Goal: Task Accomplishment & Management: Use online tool/utility

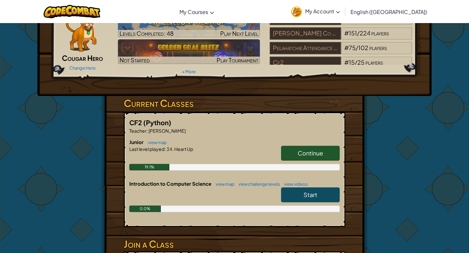
scroll to position [44, 0]
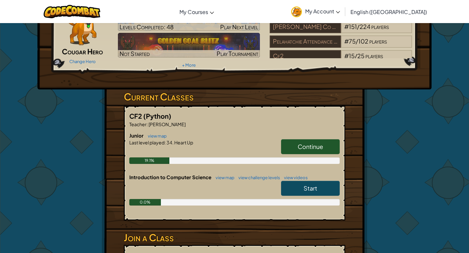
click at [311, 143] on span "Continue" at bounding box center [310, 146] width 25 height 7
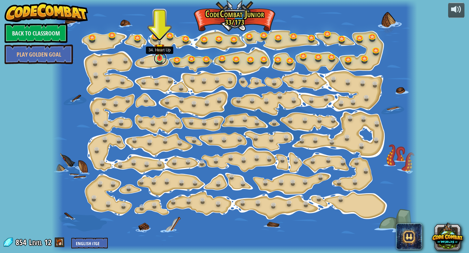
click at [158, 60] on link at bounding box center [160, 58] width 13 height 13
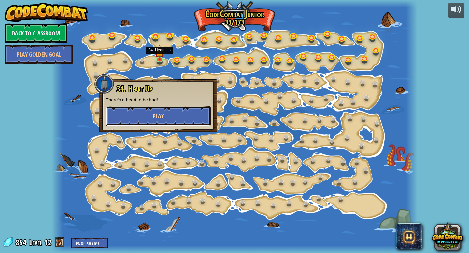
click at [180, 109] on button "Play" at bounding box center [158, 116] width 105 height 20
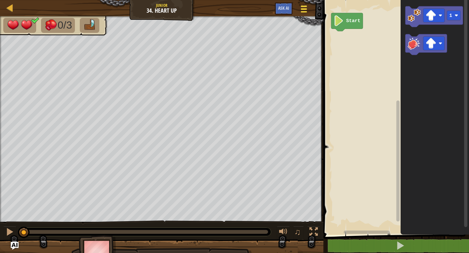
click at [302, 14] on div at bounding box center [303, 8] width 9 height 9
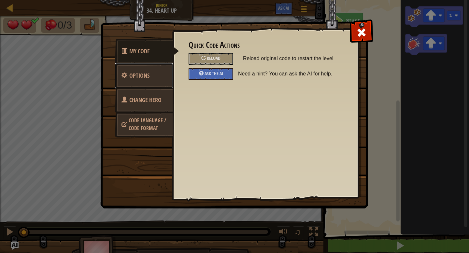
click at [159, 76] on link "Options" at bounding box center [144, 75] width 58 height 25
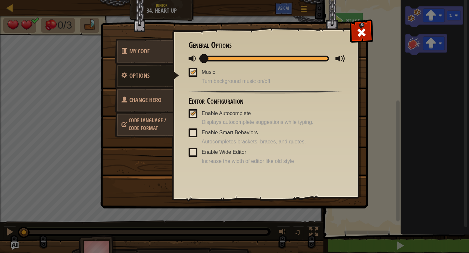
drag, startPoint x: 329, startPoint y: 59, endPoint x: 172, endPoint y: 58, distance: 157.9
click at [172, 58] on div "My Code Options Change Hero Code Language / Code Format Quick Code Actions Relo…" at bounding box center [234, 116] width 267 height 186
click at [355, 33] on div at bounding box center [361, 31] width 21 height 21
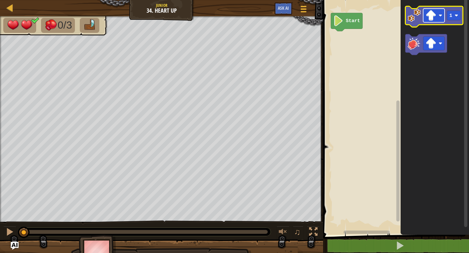
click at [430, 20] on image "Blockly Workspace" at bounding box center [430, 15] width 11 height 11
click at [415, 16] on image "Blockly Workspace" at bounding box center [414, 15] width 13 height 13
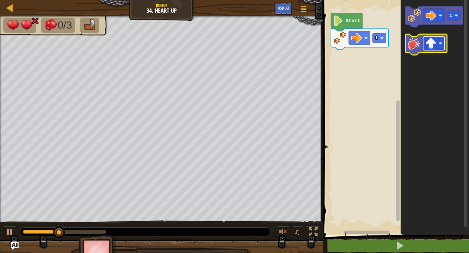
click at [430, 46] on image "Blockly Workspace" at bounding box center [430, 43] width 11 height 11
click at [416, 41] on image "Blockly Workspace" at bounding box center [414, 43] width 13 height 13
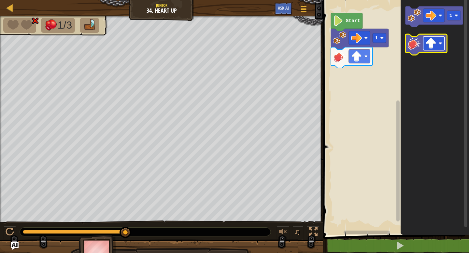
click at [430, 39] on image "Blockly Workspace" at bounding box center [430, 43] width 11 height 11
click at [418, 48] on image "Blockly Workspace" at bounding box center [414, 43] width 13 height 13
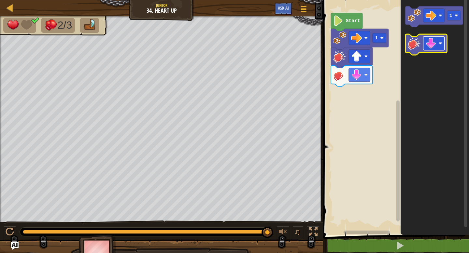
click at [434, 43] on image "Blockly Workspace" at bounding box center [430, 43] width 11 height 11
click at [413, 43] on image "Blockly Workspace" at bounding box center [414, 43] width 13 height 13
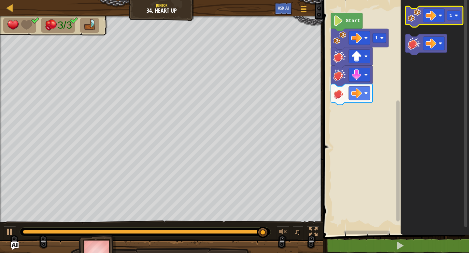
click at [412, 17] on image "Blockly Workspace" at bounding box center [414, 15] width 13 height 13
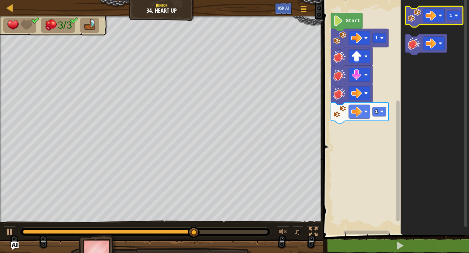
click at [412, 17] on image "Blockly Workspace" at bounding box center [414, 15] width 13 height 13
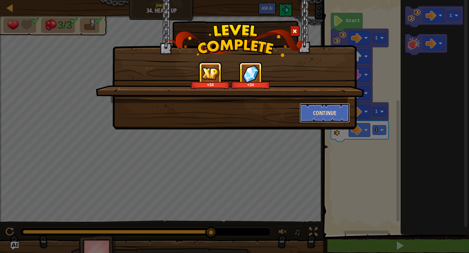
click at [327, 115] on button "Continue" at bounding box center [324, 113] width 50 height 20
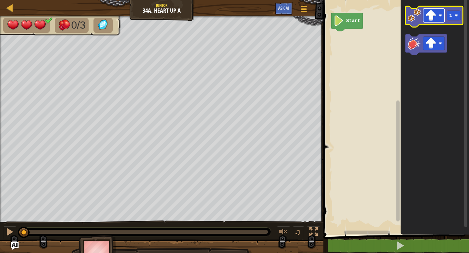
click at [436, 20] on image "Blockly Workspace" at bounding box center [430, 15] width 11 height 11
click at [416, 20] on image "Blockly Workspace" at bounding box center [414, 15] width 13 height 13
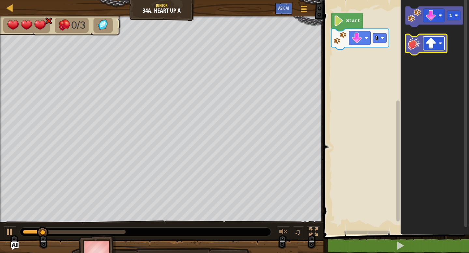
click at [436, 42] on image "Blockly Workspace" at bounding box center [430, 43] width 11 height 11
click at [412, 39] on image "Blockly Workspace" at bounding box center [414, 43] width 13 height 13
click at [433, 45] on image "Blockly Workspace" at bounding box center [430, 43] width 11 height 11
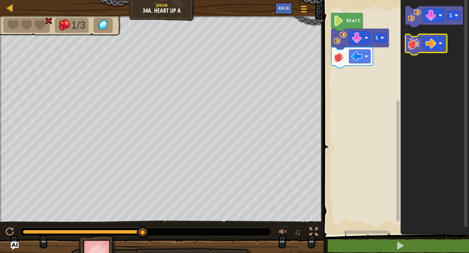
click at [412, 47] on image "Blockly Workspace" at bounding box center [414, 43] width 13 height 13
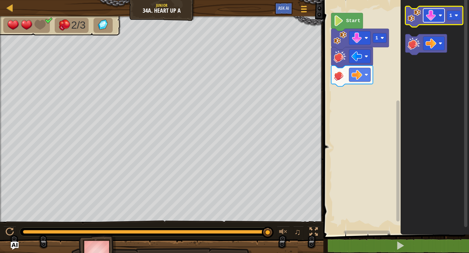
click at [430, 18] on image "Blockly Workspace" at bounding box center [430, 15] width 11 height 11
click at [401, 78] on icon "Blockly Workspace" at bounding box center [434, 116] width 68 height 238
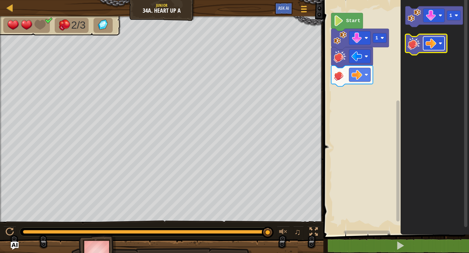
click at [427, 49] on rect "Blockly Workspace" at bounding box center [433, 43] width 21 height 14
click at [429, 50] on icon "Blockly Workspace" at bounding box center [426, 44] width 42 height 21
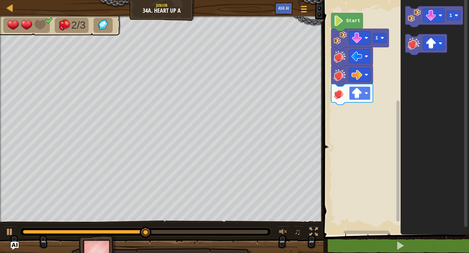
click at [358, 93] on image "Blockly Workspace" at bounding box center [356, 93] width 11 height 11
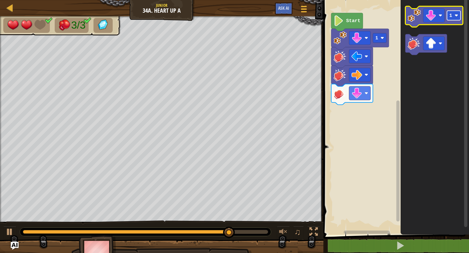
click at [452, 14] on rect "Blockly Workspace" at bounding box center [454, 15] width 14 height 9
click at [415, 19] on image "Blockly Workspace" at bounding box center [414, 15] width 13 height 13
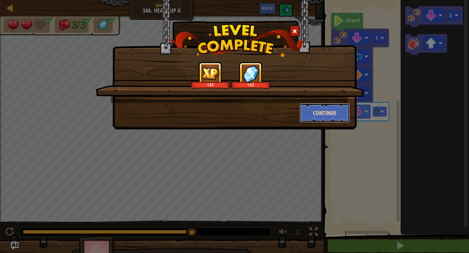
click at [318, 109] on button "Continue" at bounding box center [324, 113] width 50 height 20
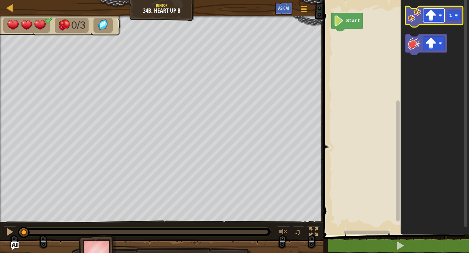
click at [436, 18] on image "Blockly Workspace" at bounding box center [430, 15] width 11 height 11
click at [412, 13] on image "Blockly Workspace" at bounding box center [414, 15] width 13 height 13
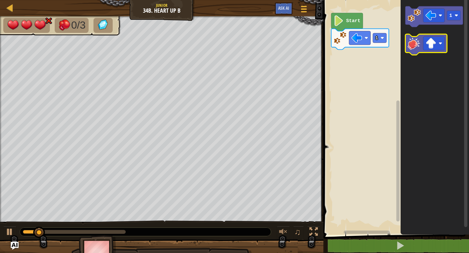
click at [415, 54] on icon "Blockly Workspace" at bounding box center [426, 44] width 42 height 21
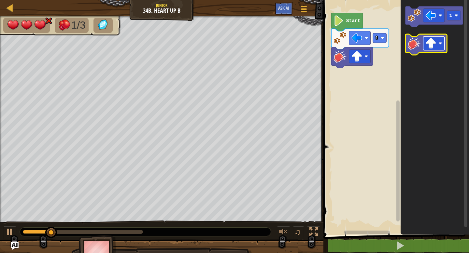
click at [434, 49] on rect "Blockly Workspace" at bounding box center [433, 43] width 21 height 14
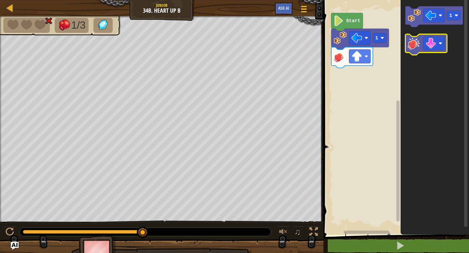
click at [416, 45] on image "Blockly Workspace" at bounding box center [414, 43] width 13 height 13
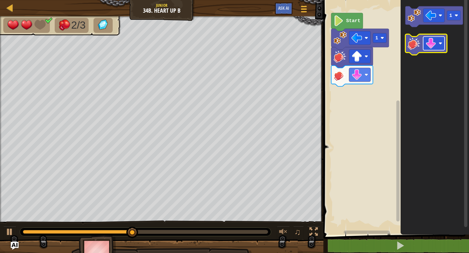
click at [430, 47] on image "Blockly Workspace" at bounding box center [430, 43] width 11 height 11
click at [414, 45] on image "Blockly Workspace" at bounding box center [414, 43] width 13 height 13
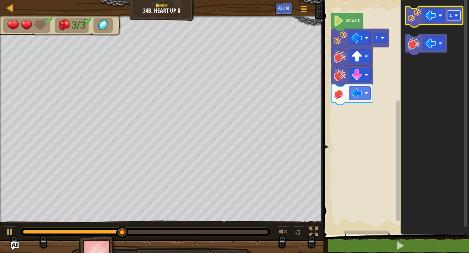
click at [455, 14] on image "Blockly Workspace" at bounding box center [456, 16] width 4 height 4
click at [420, 17] on image "Blockly Workspace" at bounding box center [414, 15] width 13 height 13
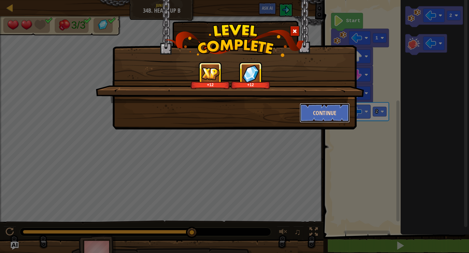
click at [323, 118] on button "Continue" at bounding box center [324, 113] width 50 height 20
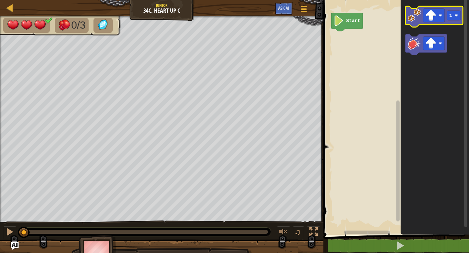
click at [416, 19] on image "Blockly Workspace" at bounding box center [414, 15] width 13 height 13
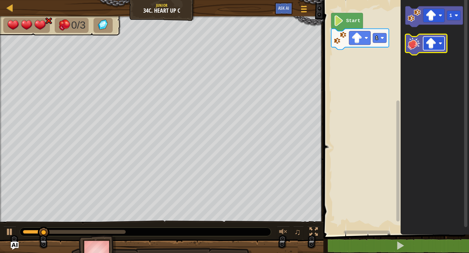
click at [432, 49] on rect "Blockly Workspace" at bounding box center [433, 43] width 21 height 14
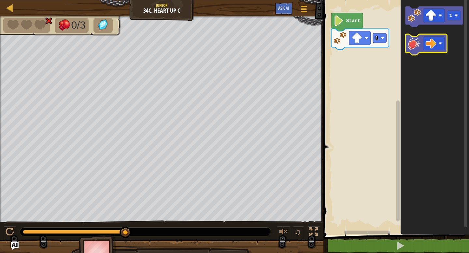
click at [409, 45] on image "Blockly Workspace" at bounding box center [414, 43] width 13 height 13
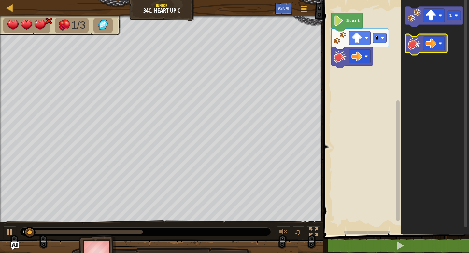
click at [433, 50] on icon "Blockly Workspace" at bounding box center [426, 44] width 42 height 21
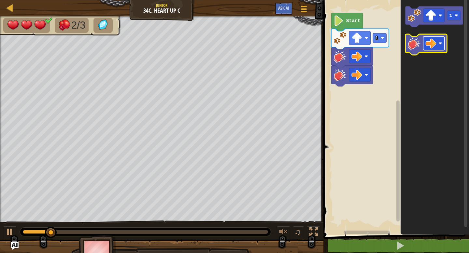
click at [433, 46] on image "Blockly Workspace" at bounding box center [430, 43] width 11 height 11
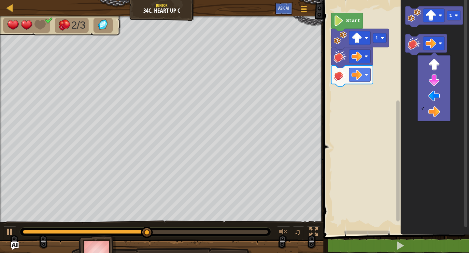
click at [374, 93] on rect "Blockly Workspace" at bounding box center [394, 116] width 147 height 238
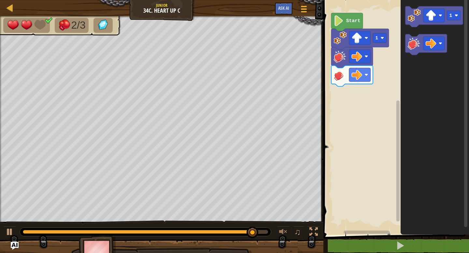
click at [345, 21] on icon "Blockly Workspace" at bounding box center [347, 22] width 32 height 18
click at [346, 13] on icon "Blockly Workspace" at bounding box center [347, 22] width 32 height 18
click at [346, 18] on text "Start" at bounding box center [353, 20] width 14 height 5
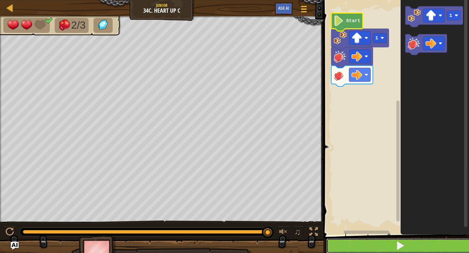
click at [366, 244] on button at bounding box center [399, 246] width 147 height 15
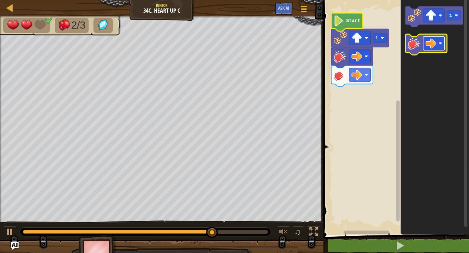
click at [436, 41] on image "Blockly Workspace" at bounding box center [430, 43] width 11 height 11
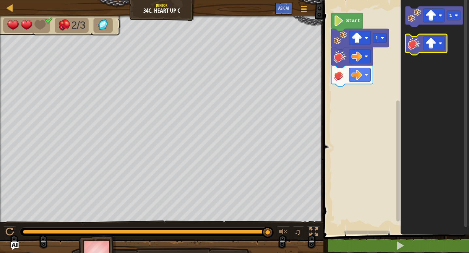
click at [415, 42] on image "Blockly Workspace" at bounding box center [414, 43] width 13 height 13
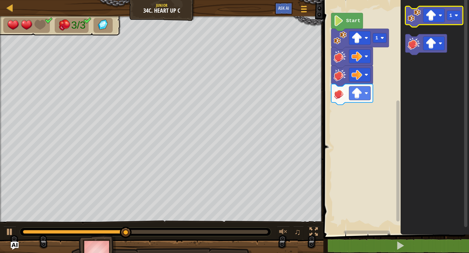
click at [414, 21] on image "Blockly Workspace" at bounding box center [414, 15] width 13 height 13
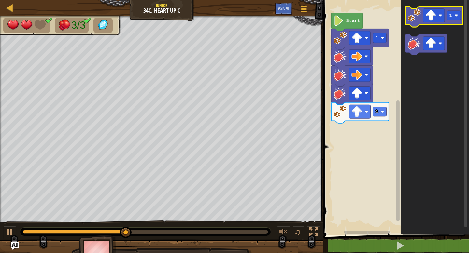
click at [414, 21] on image "Blockly Workspace" at bounding box center [414, 15] width 13 height 13
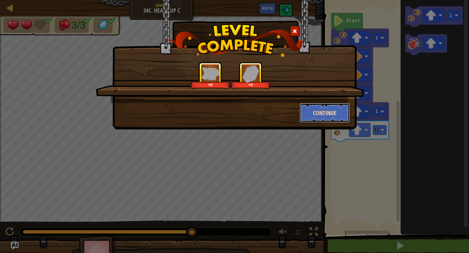
click at [315, 115] on button "Continue" at bounding box center [324, 113] width 50 height 20
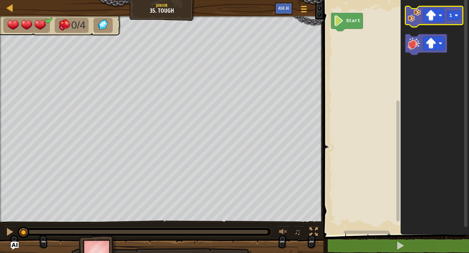
click at [411, 23] on icon "Blockly Workspace" at bounding box center [434, 16] width 58 height 21
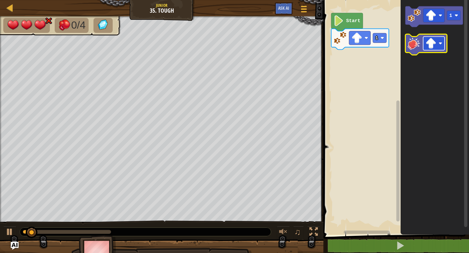
click at [431, 46] on image "Blockly Workspace" at bounding box center [430, 43] width 11 height 11
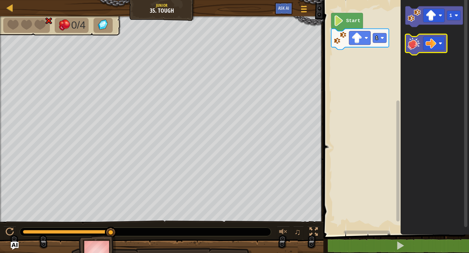
click at [409, 43] on image "Blockly Workspace" at bounding box center [414, 43] width 13 height 13
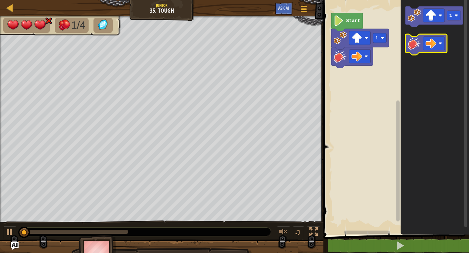
click at [409, 43] on image "Blockly Workspace" at bounding box center [414, 43] width 13 height 13
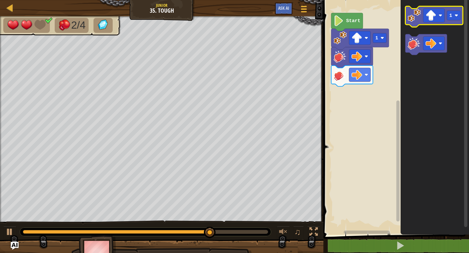
click at [418, 21] on image "Blockly Workspace" at bounding box center [414, 15] width 13 height 13
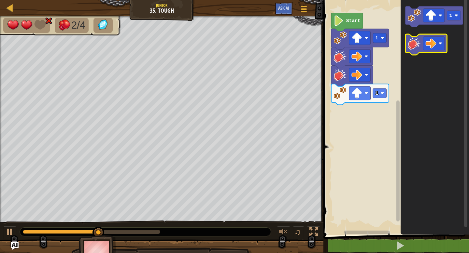
click at [414, 50] on icon "Blockly Workspace" at bounding box center [426, 44] width 42 height 21
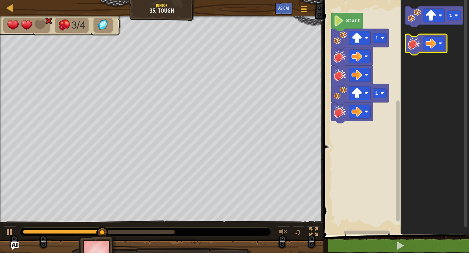
click at [414, 50] on icon "Blockly Workspace" at bounding box center [426, 44] width 42 height 21
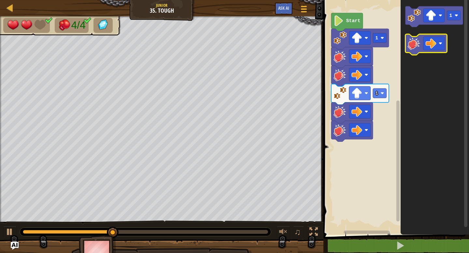
click at [414, 50] on icon "Blockly Workspace" at bounding box center [426, 44] width 42 height 21
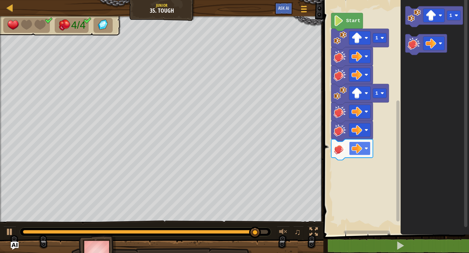
click at [356, 150] on image "Blockly Workspace" at bounding box center [356, 148] width 11 height 11
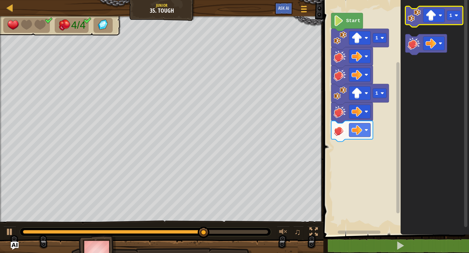
click at [416, 19] on image "Blockly Workspace" at bounding box center [414, 15] width 13 height 13
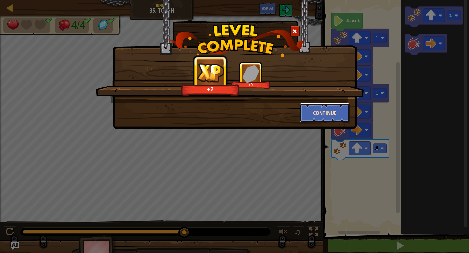
click at [324, 109] on button "Continue" at bounding box center [324, 113] width 50 height 20
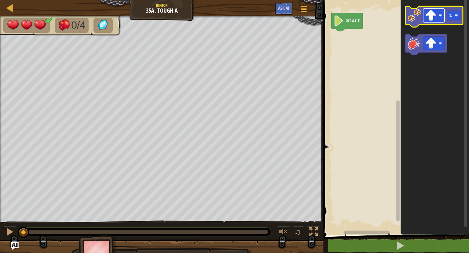
click at [442, 15] on rect "Blockly Workspace" at bounding box center [433, 16] width 21 height 14
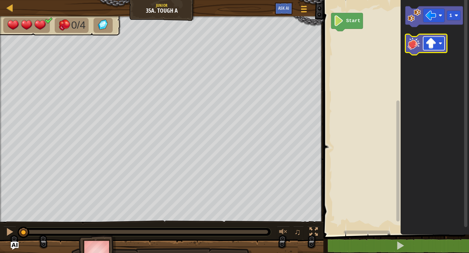
click at [432, 43] on image "Blockly Workspace" at bounding box center [430, 43] width 11 height 11
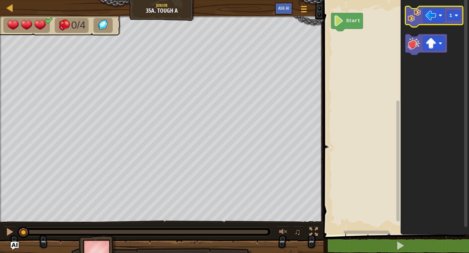
click at [415, 17] on image "Blockly Workspace" at bounding box center [414, 15] width 13 height 13
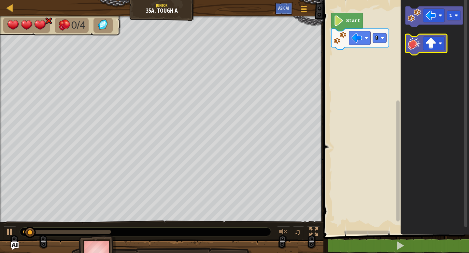
click at [414, 38] on image "Blockly Workspace" at bounding box center [414, 43] width 13 height 13
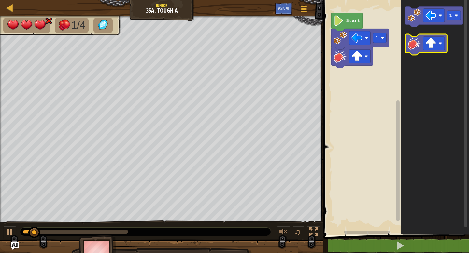
click at [414, 38] on image "Blockly Workspace" at bounding box center [414, 43] width 13 height 13
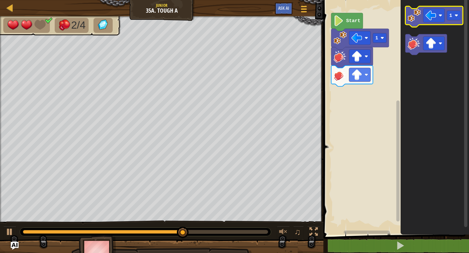
click at [412, 21] on image "Blockly Workspace" at bounding box center [414, 15] width 13 height 13
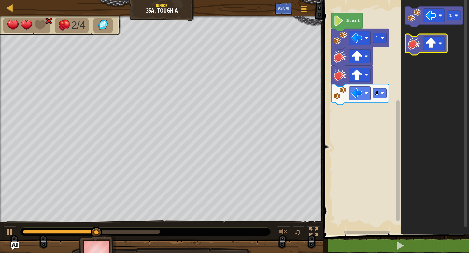
click at [415, 47] on image "Blockly Workspace" at bounding box center [414, 43] width 13 height 13
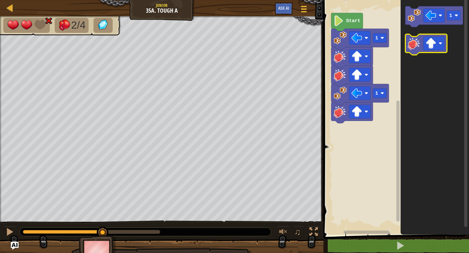
click at [415, 47] on image "Blockly Workspace" at bounding box center [414, 43] width 13 height 13
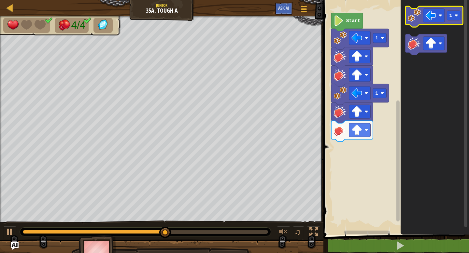
click at [416, 23] on icon "Blockly Workspace" at bounding box center [434, 16] width 58 height 21
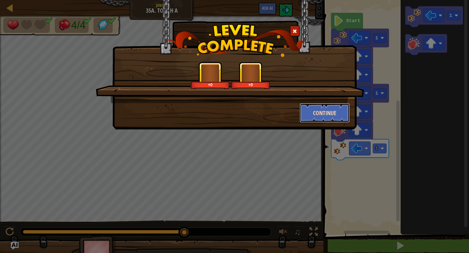
click at [316, 113] on button "Continue" at bounding box center [324, 113] width 50 height 20
